Goal: Information Seeking & Learning: Learn about a topic

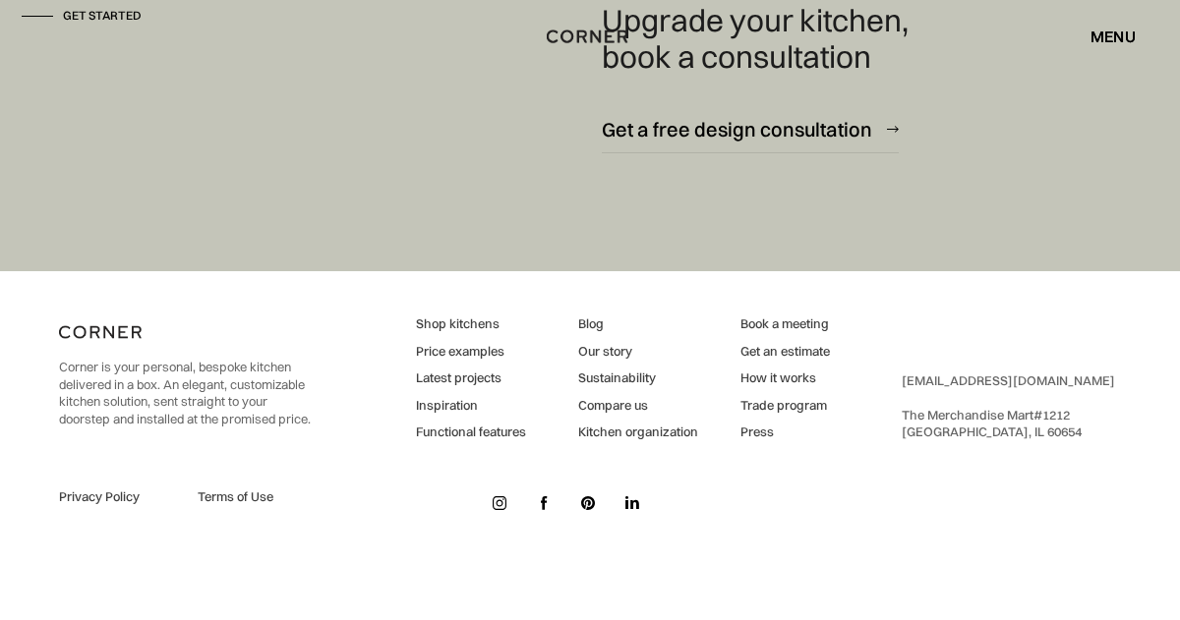
scroll to position [11686, 0]
click at [789, 387] on link "How it works" at bounding box center [784, 379] width 89 height 18
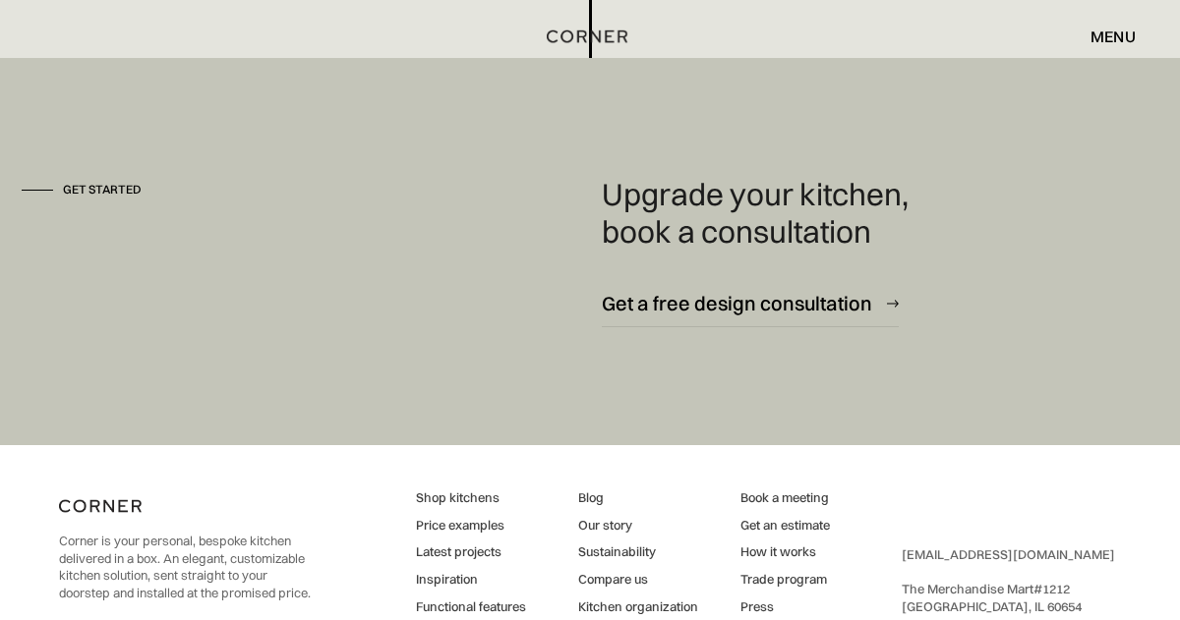
scroll to position [5410, 0]
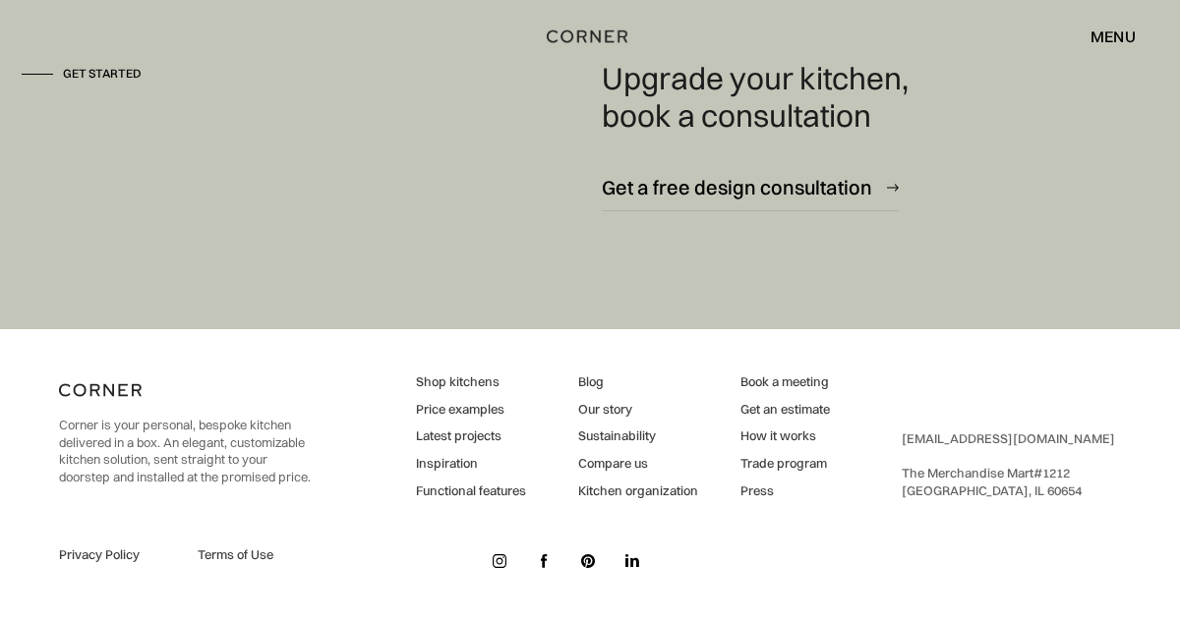
click at [469, 411] on link "Price examples" at bounding box center [471, 410] width 110 height 18
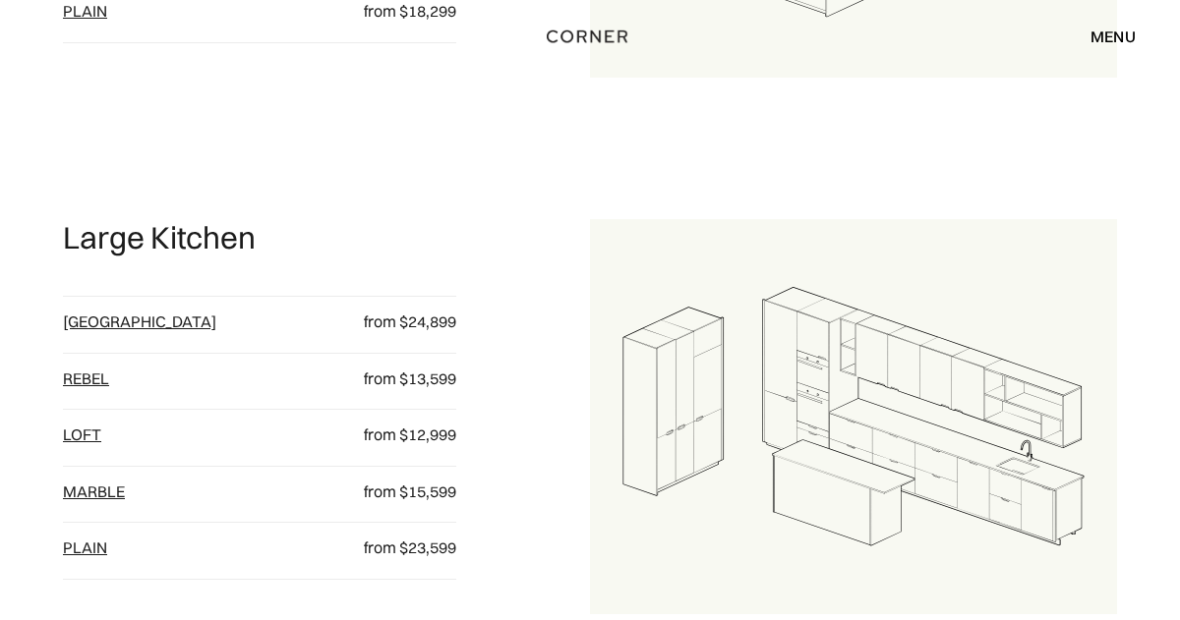
scroll to position [1880, 0]
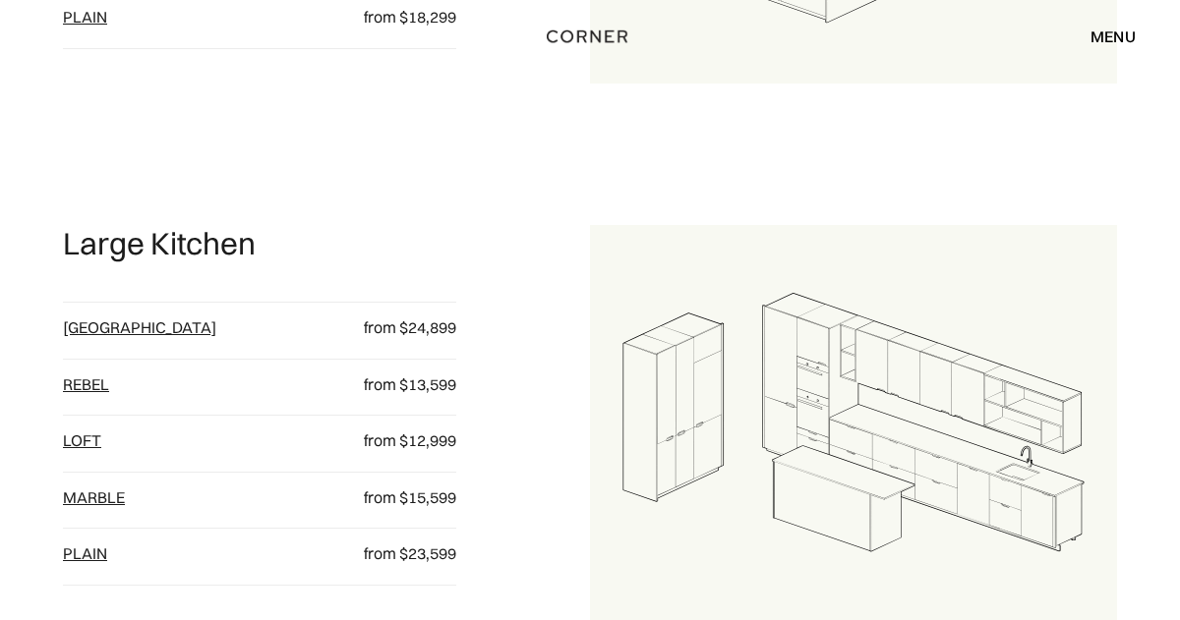
click at [87, 320] on link "Berlin" at bounding box center [139, 328] width 153 height 20
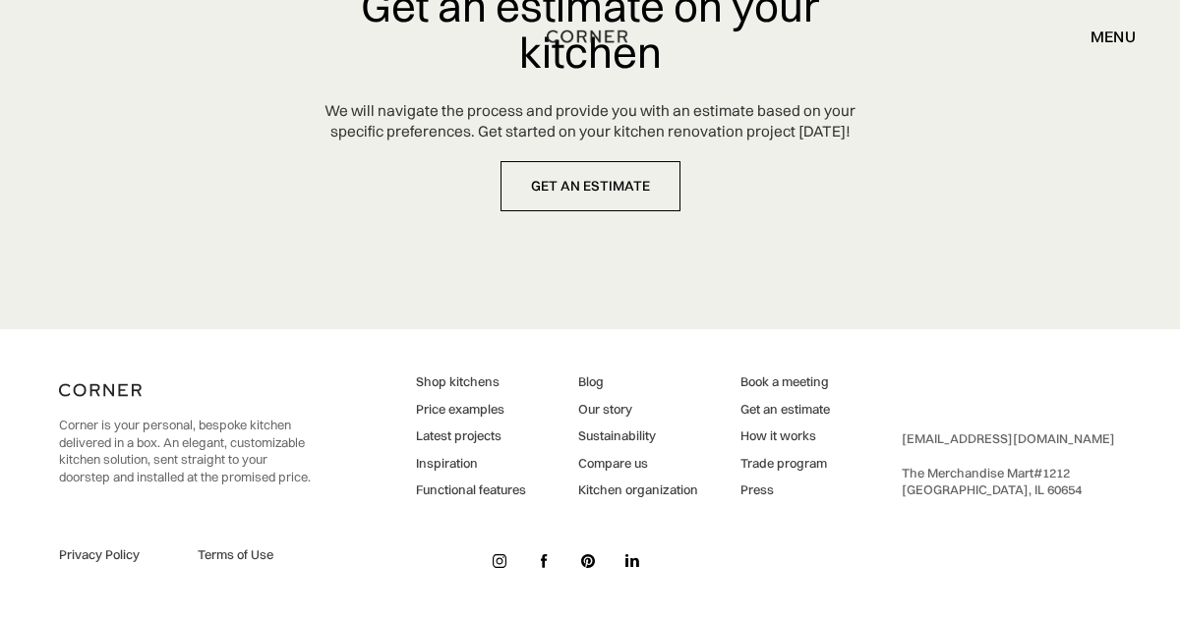
scroll to position [9269, 0]
click at [477, 383] on link "Shop kitchens" at bounding box center [471, 383] width 110 height 18
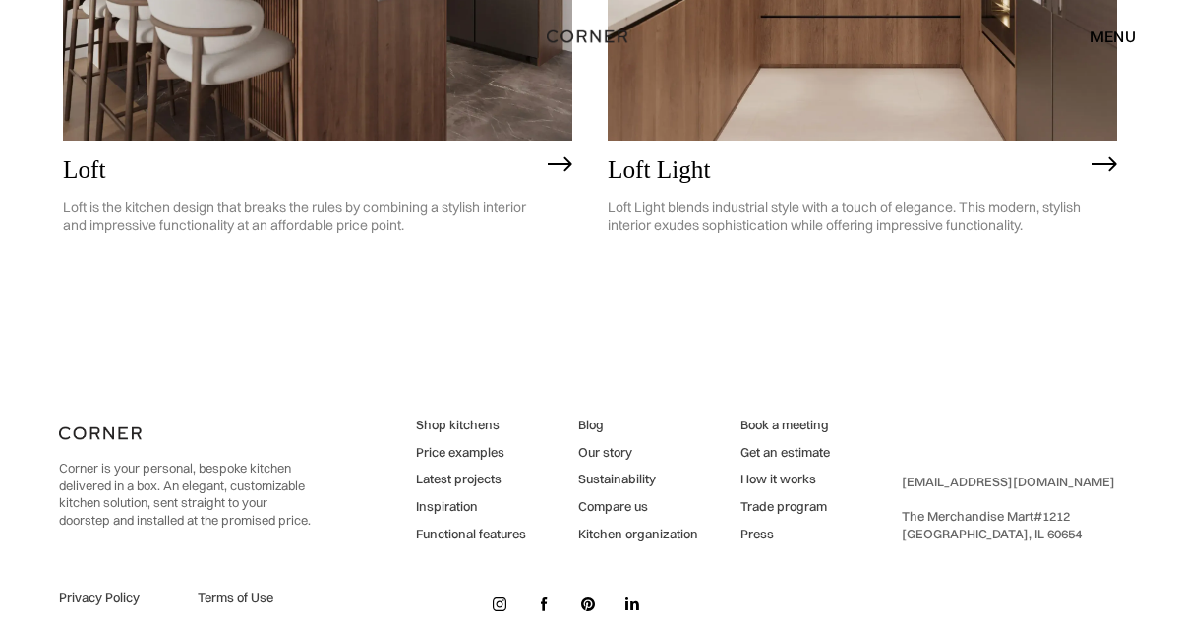
scroll to position [4676, 0]
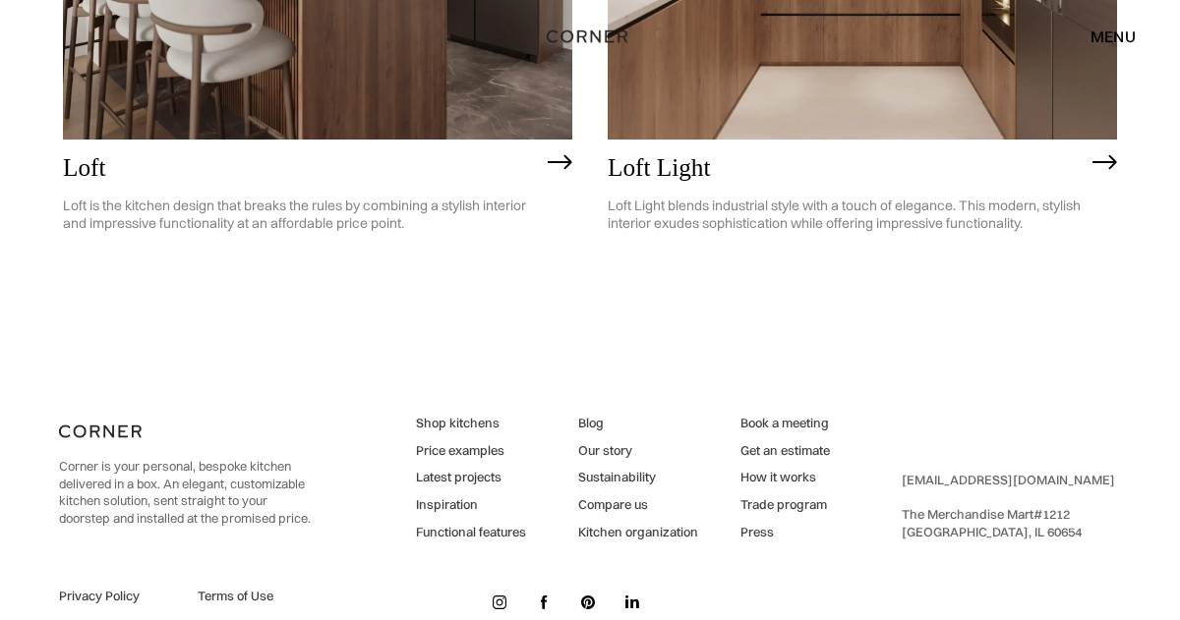
click at [1109, 161] on img at bounding box center [1104, 162] width 25 height 16
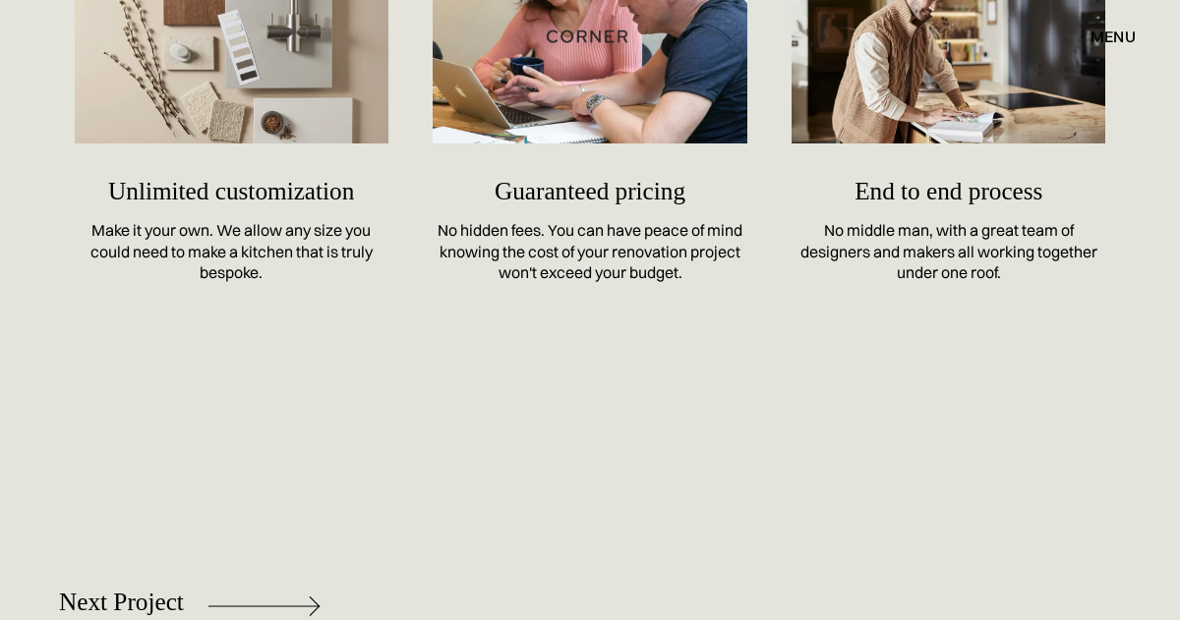
scroll to position [10082, 0]
click at [190, 185] on div "Unlimited customization Make it your own. We allow any size you could need to m…" at bounding box center [232, 108] width 314 height 349
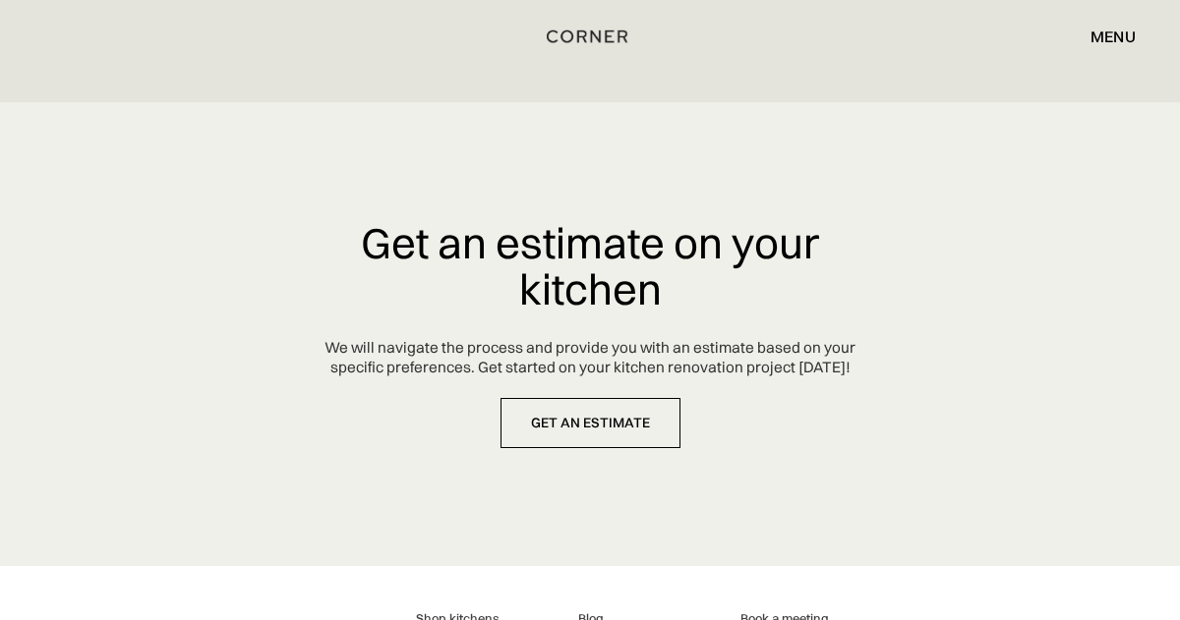
scroll to position [10746, 0]
